Goal: Understand process/instructions

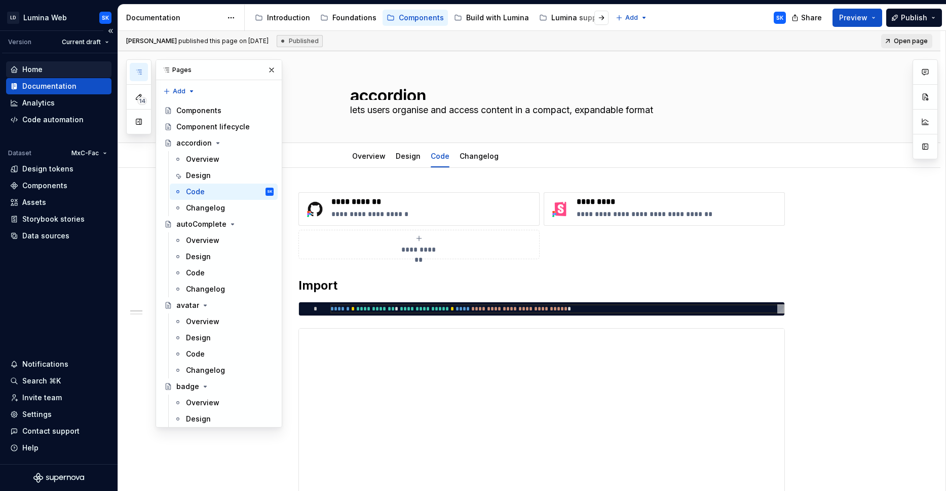
click at [91, 64] on div "Home" at bounding box center [58, 69] width 97 height 10
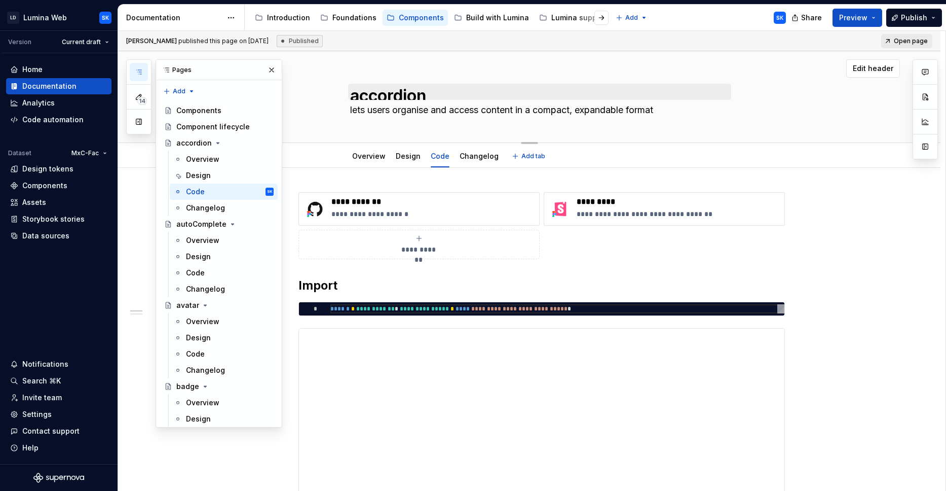
type textarea "*"
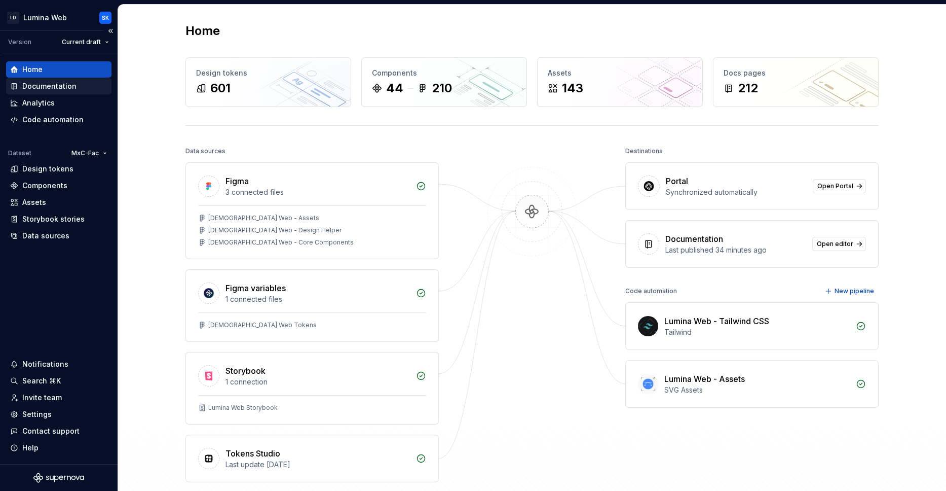
click at [53, 85] on div "Documentation" at bounding box center [49, 86] width 54 height 10
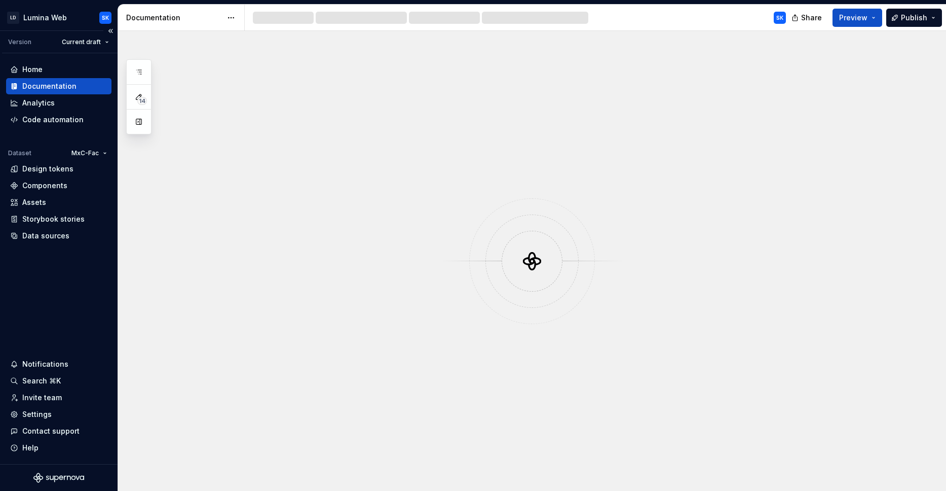
click at [77, 87] on div "Documentation" at bounding box center [58, 86] width 97 height 10
click at [189, 16] on div "Documentation" at bounding box center [174, 18] width 96 height 10
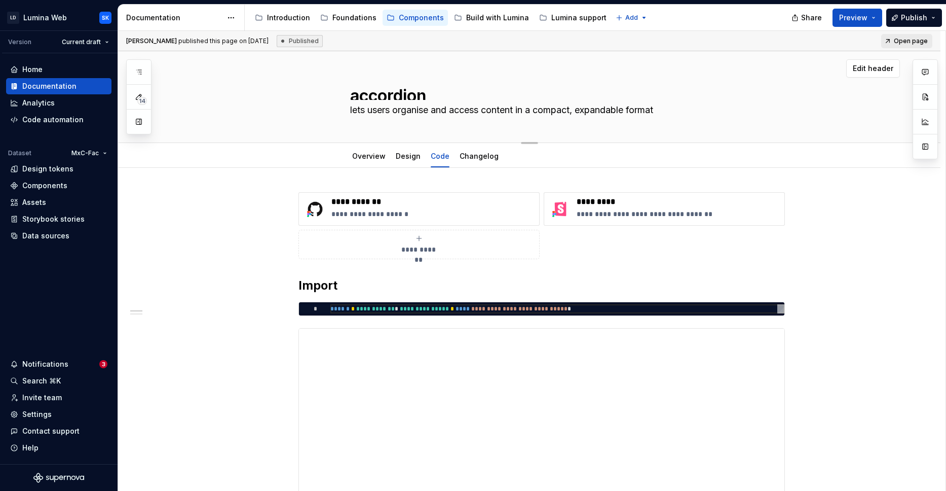
type textarea "*"
